Goal: Task Accomplishment & Management: Manage account settings

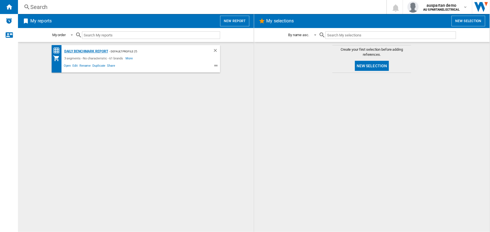
click at [79, 51] on div "Daily Benchmark Report" at bounding box center [85, 51] width 45 height 7
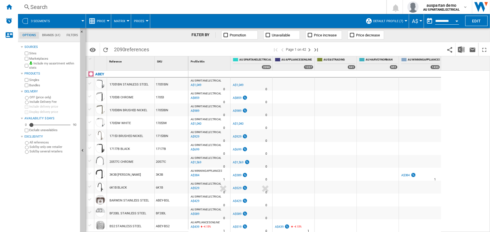
click at [390, 19] on span "Default profile (7)" at bounding box center [388, 21] width 30 height 4
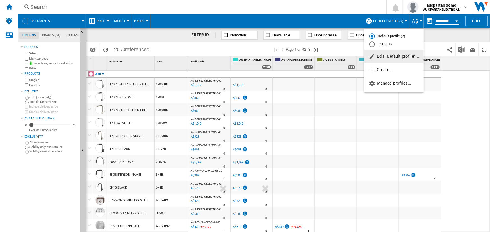
click at [400, 56] on span "Edit "Default profile"..." at bounding box center [394, 56] width 51 height 5
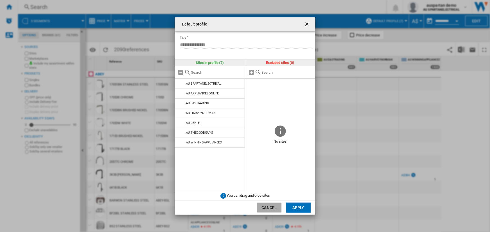
click at [267, 205] on button "Cancel" at bounding box center [269, 208] width 25 height 10
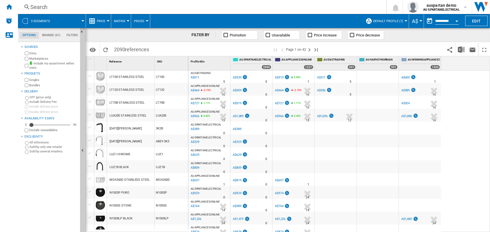
scroll to position [490, 0]
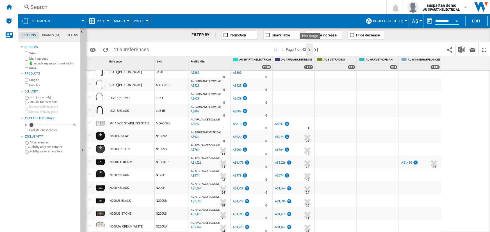
click at [309, 50] on ng-md-icon "Next page" at bounding box center [309, 50] width 7 height 7
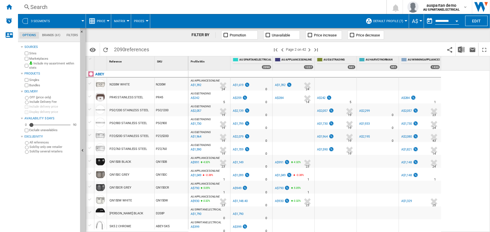
click at [119, 20] on span "Matrix" at bounding box center [119, 21] width 11 height 4
click at [122, 50] on span "Ranking" at bounding box center [122, 48] width 15 height 5
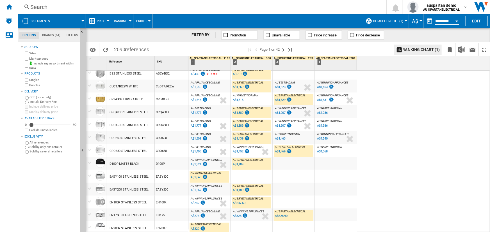
scroll to position [127, 0]
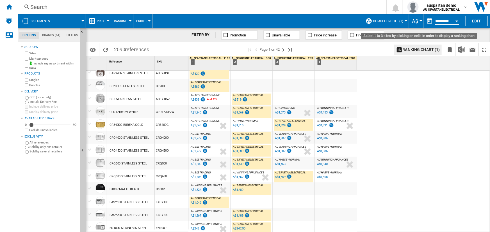
click at [420, 49] on button "Ranking chart (1)" at bounding box center [417, 50] width 47 height 10
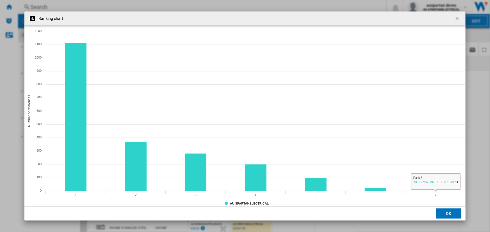
click at [458, 18] on ng-md-icon "getI18NText('BUTTONS.CLOSE_DIALOG')" at bounding box center [457, 19] width 7 height 7
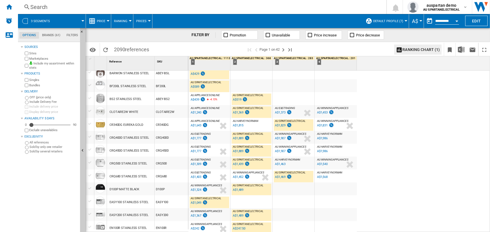
scroll to position [0, 0]
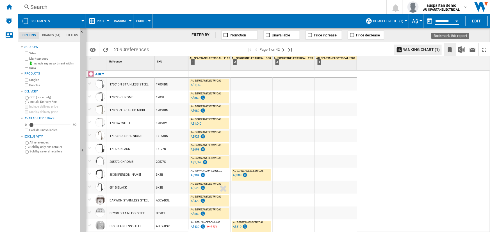
click at [452, 49] on ng-md-icon "Bookmark this report" at bounding box center [449, 50] width 7 height 7
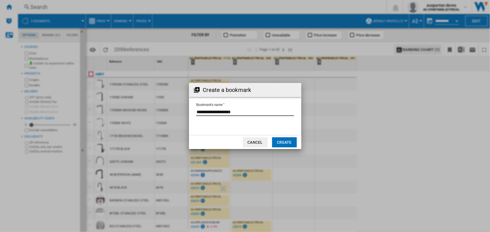
drag, startPoint x: 236, startPoint y: 113, endPoint x: 171, endPoint y: 111, distance: 64.9
click at [171, 111] on div "Create a bookmark Bookmark's name Cancel Create" at bounding box center [245, 116] width 490 height 232
type input "*"
type input "**********"
click at [283, 142] on button "Create" at bounding box center [284, 143] width 25 height 10
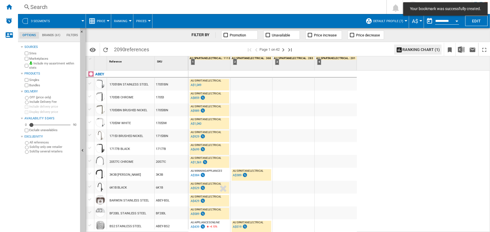
click at [82, 21] on div at bounding box center [82, 20] width 3 height 1
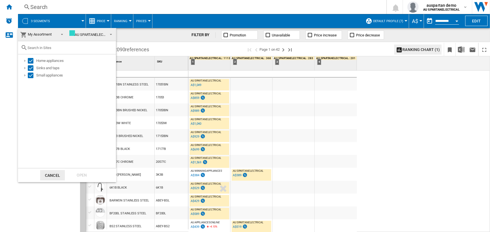
click at [44, 34] on span "My Assortment" at bounding box center [40, 34] width 24 height 4
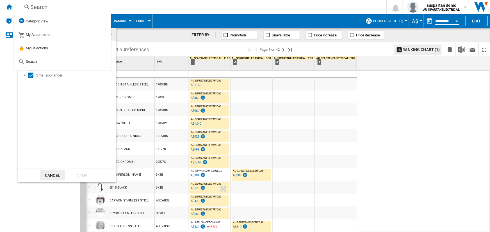
click at [141, 5] on md-backdrop at bounding box center [245, 116] width 490 height 232
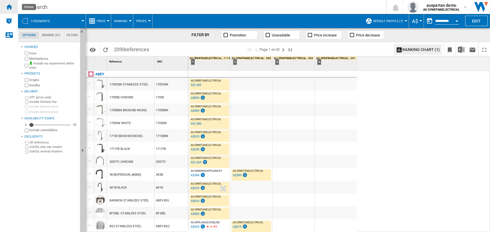
click at [11, 6] on ng-md-icon "Home" at bounding box center [9, 6] width 7 height 7
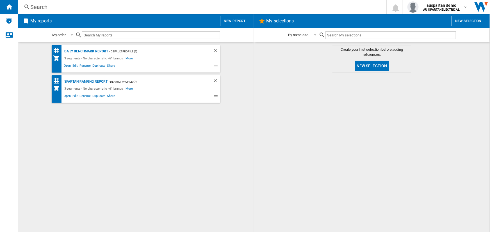
click at [112, 65] on span "Share" at bounding box center [111, 66] width 10 height 7
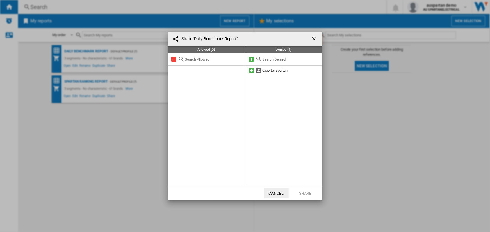
drag, startPoint x: 273, startPoint y: 193, endPoint x: 269, endPoint y: 191, distance: 4.7
click at [272, 193] on button "Cancel" at bounding box center [276, 194] width 25 height 10
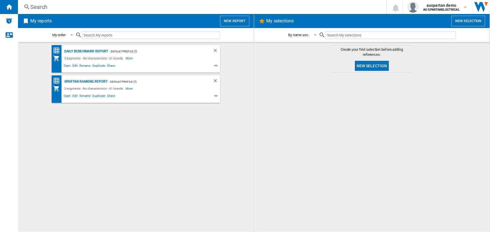
click at [427, 116] on div at bounding box center [372, 153] width 225 height 154
click at [84, 52] on div "Daily Benchmark Report" at bounding box center [85, 51] width 45 height 7
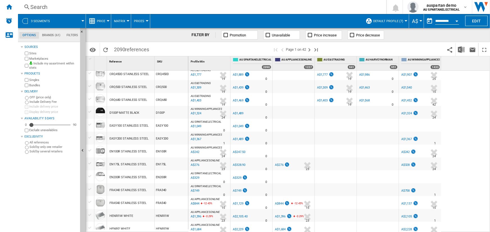
scroll to position [230, 0]
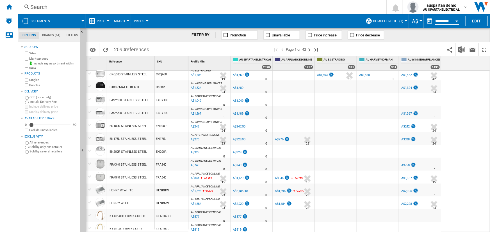
click at [239, 74] on div "A$1,469" at bounding box center [238, 75] width 11 height 4
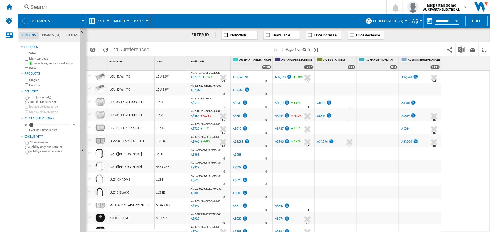
scroll to position [459, 0]
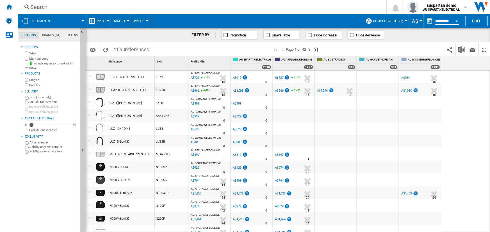
click at [103, 24] on button "Price" at bounding box center [102, 21] width 11 height 14
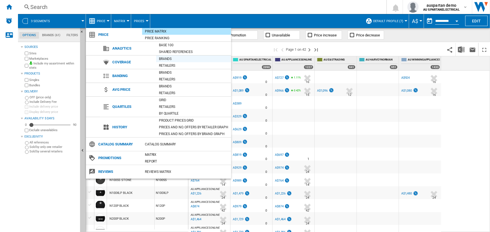
click at [164, 59] on div "Brands" at bounding box center [193, 59] width 75 height 6
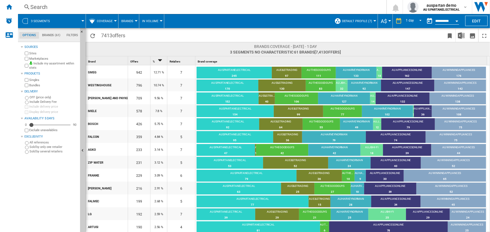
click at [39, 21] on span "3 segments" at bounding box center [40, 21] width 19 height 4
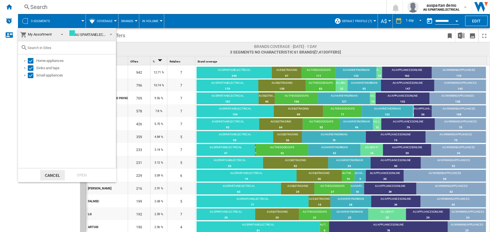
click at [62, 33] on span at bounding box center [60, 34] width 7 height 8
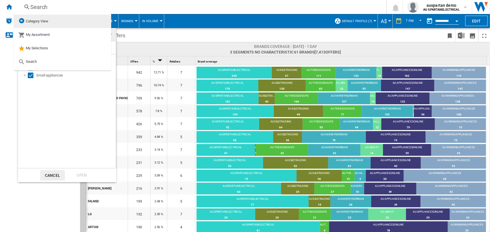
click at [44, 21] on span "Category View" at bounding box center [37, 21] width 22 height 4
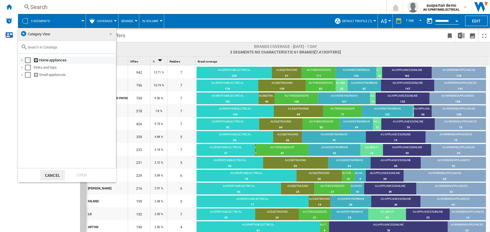
click at [28, 60] on div "Select" at bounding box center [28, 61] width 6 height 6
click at [28, 66] on div "Select" at bounding box center [28, 68] width 6 height 6
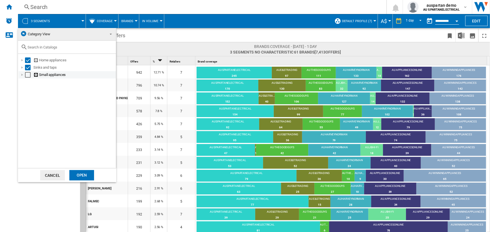
click at [27, 73] on div "Select" at bounding box center [28, 75] width 6 height 6
click at [83, 176] on div "Open" at bounding box center [81, 175] width 25 height 10
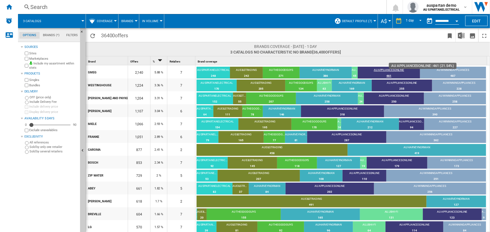
click at [386, 70] on div "AU APPLIANCESONLINE" at bounding box center [389, 70] width 62 height 5
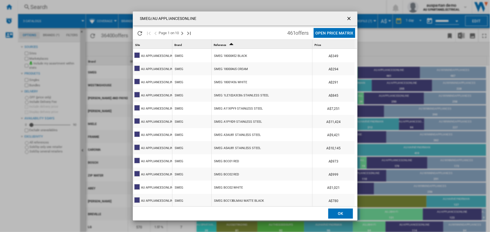
scroll to position [51, 0]
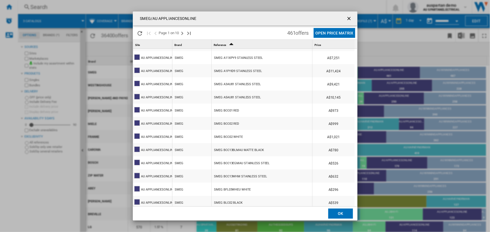
click at [350, 18] on ng-md-icon "getI18NText('BUTTONS.CLOSE_DIALOG')" at bounding box center [349, 19] width 7 height 7
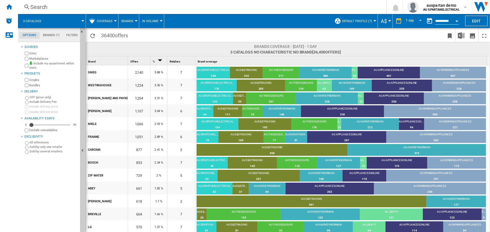
click at [111, 21] on span "Coverage" at bounding box center [105, 21] width 16 height 4
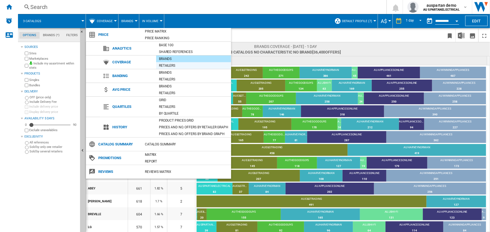
click at [167, 66] on div "Retailers" at bounding box center [193, 66] width 75 height 6
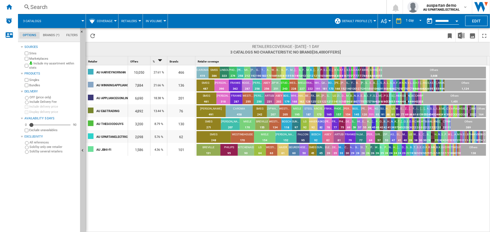
click at [109, 21] on span "Coverage" at bounding box center [105, 21] width 16 height 4
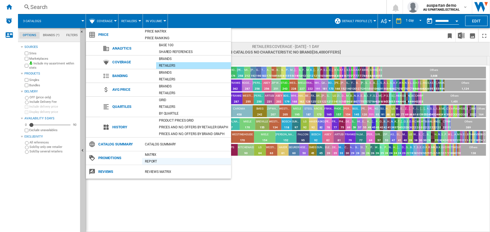
click at [151, 159] on div "Report" at bounding box center [186, 162] width 89 height 6
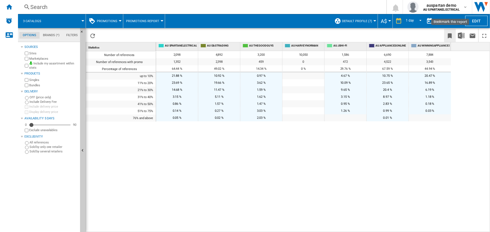
click at [451, 34] on ng-md-icon "Bookmark this report" at bounding box center [449, 36] width 7 height 7
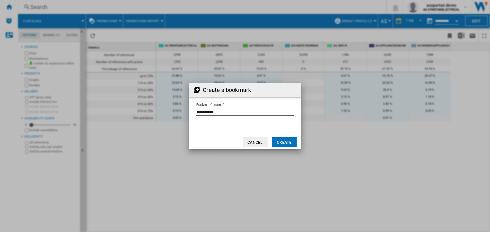
drag, startPoint x: 222, startPoint y: 113, endPoint x: 175, endPoint y: 107, distance: 46.6
click at [178, 108] on div "Create a bookmark Bookmark's name Cancel Create" at bounding box center [245, 116] width 490 height 232
type input "**********"
click at [282, 143] on button "Create" at bounding box center [284, 143] width 25 height 10
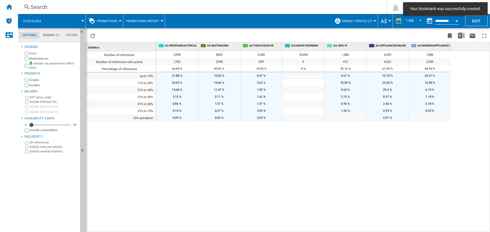
click at [10, 6] on ng-md-icon "Home" at bounding box center [9, 6] width 7 height 7
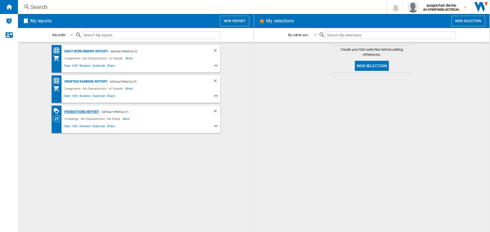
click at [74, 112] on div "Promotions Report" at bounding box center [81, 112] width 36 height 7
